Goal: Information Seeking & Learning: Learn about a topic

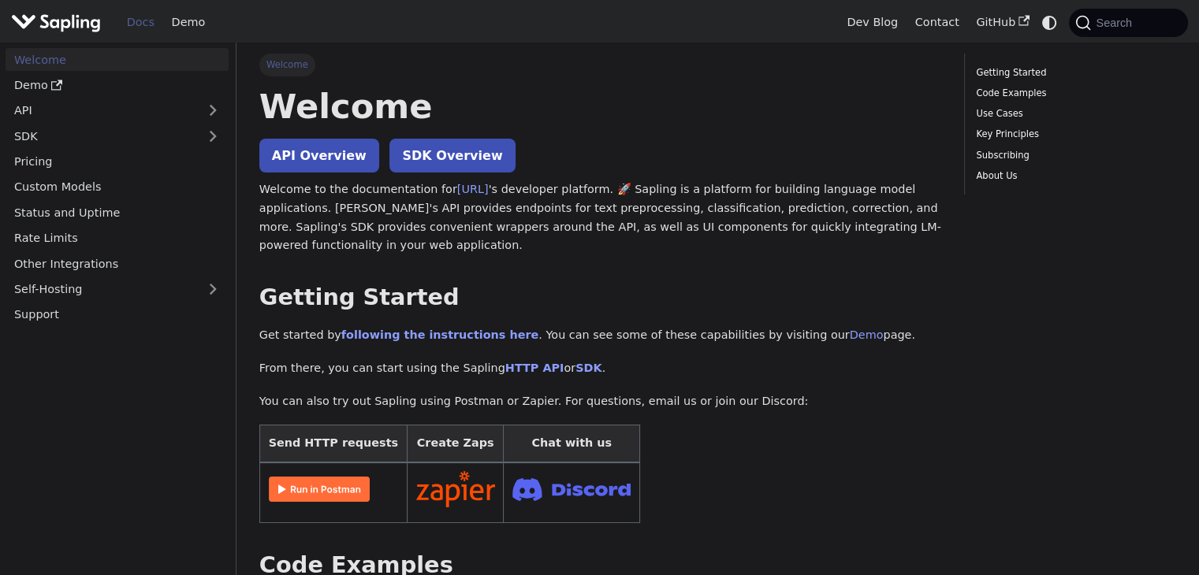
click at [75, 20] on img "Main" at bounding box center [56, 22] width 90 height 23
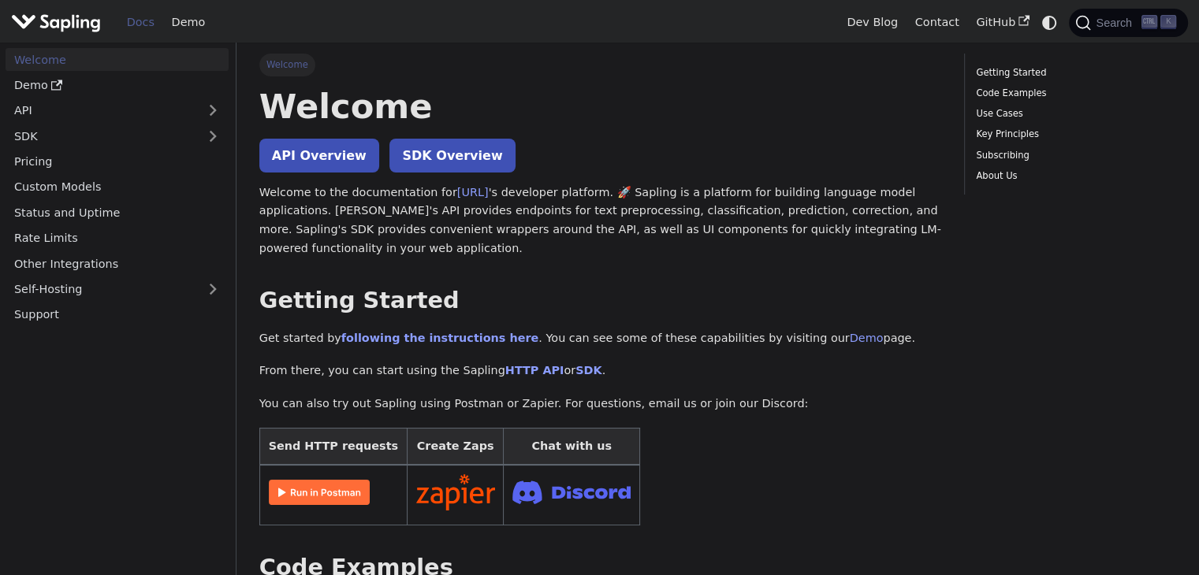
click at [185, 26] on link "Demo" at bounding box center [188, 22] width 50 height 24
